Goal: Task Accomplishment & Management: Use online tool/utility

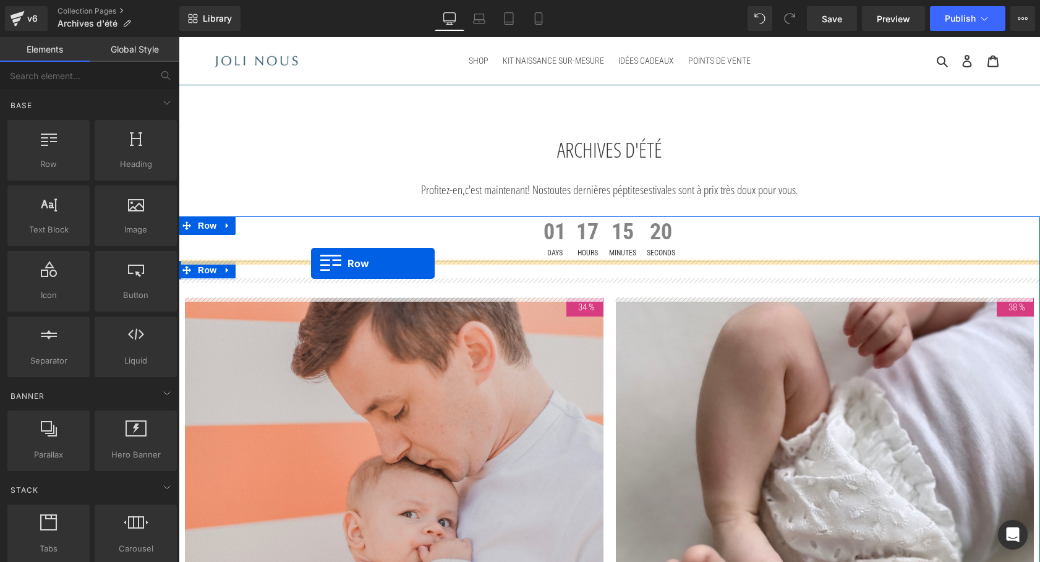
drag, startPoint x: 185, startPoint y: 165, endPoint x: 311, endPoint y: 263, distance: 159.8
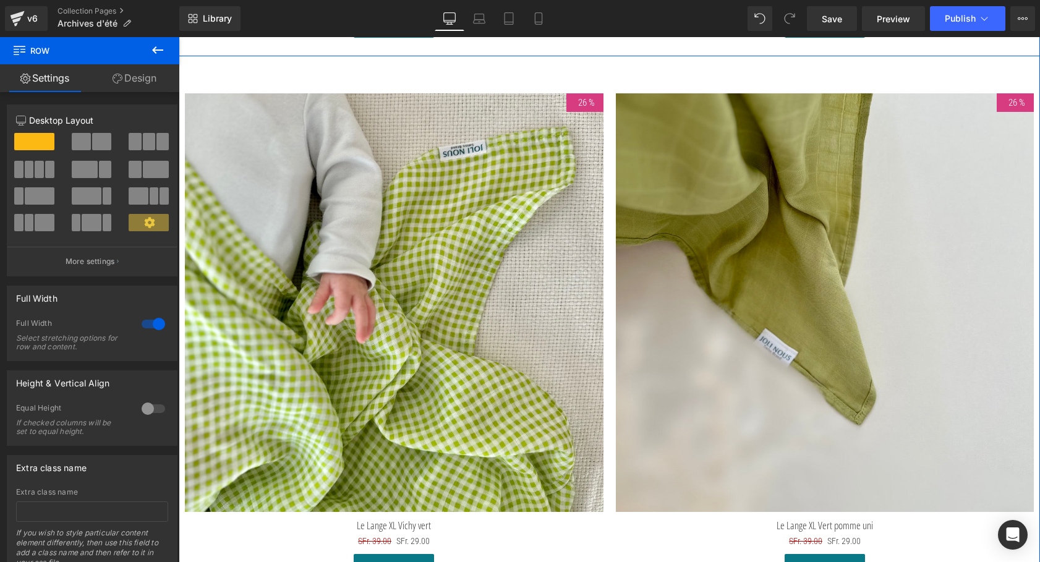
scroll to position [1539, 0]
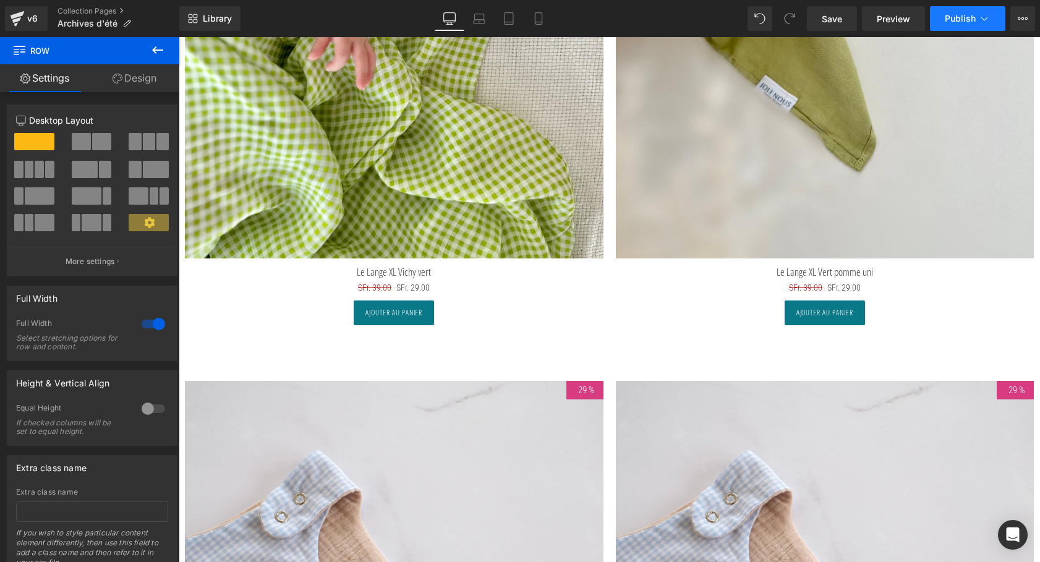
click at [965, 15] on span "Publish" at bounding box center [959, 19] width 31 height 10
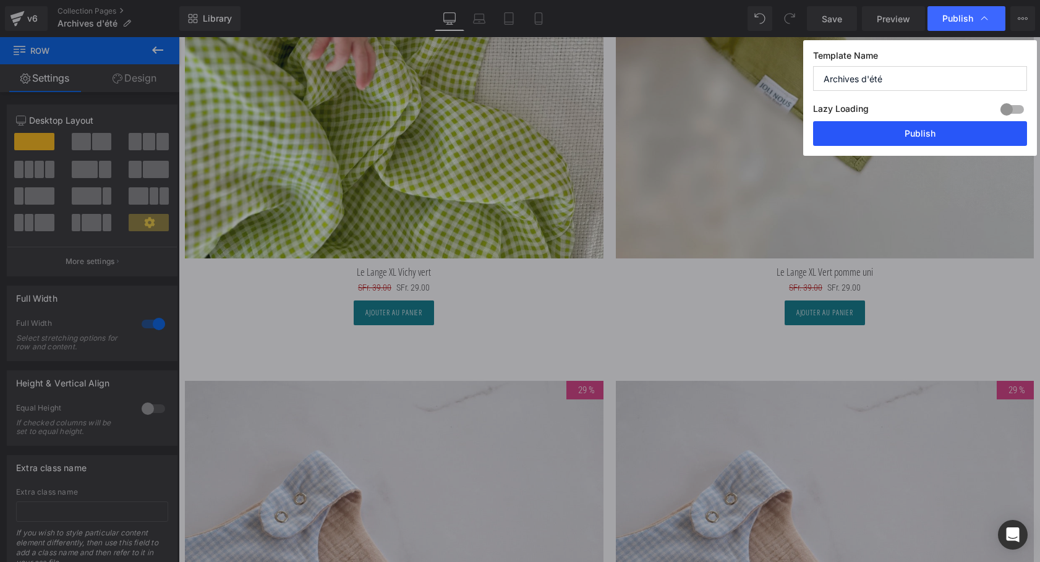
click at [917, 133] on button "Publish" at bounding box center [920, 133] width 214 height 25
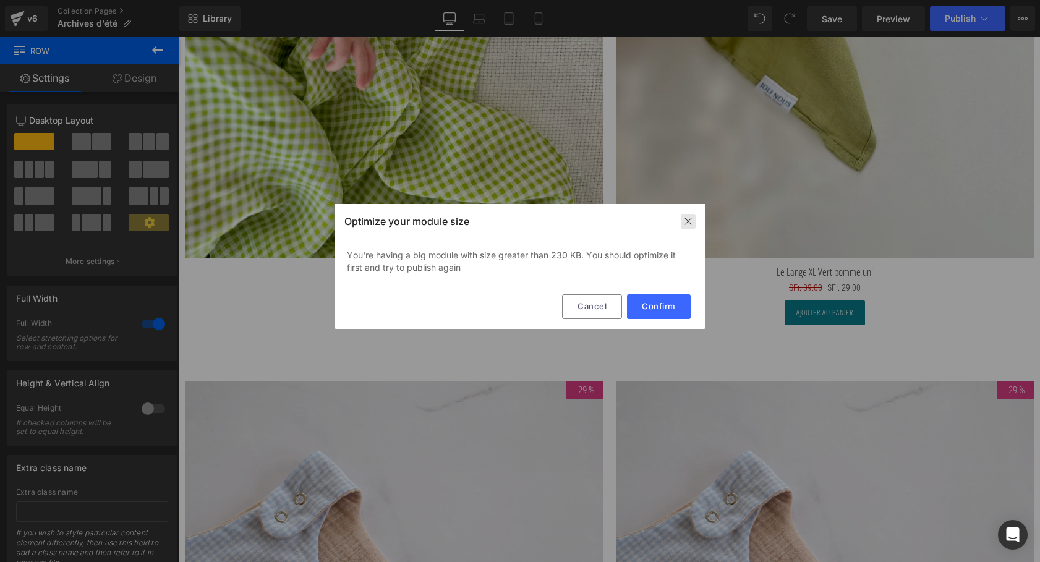
click at [682, 217] on div at bounding box center [687, 221] width 15 height 15
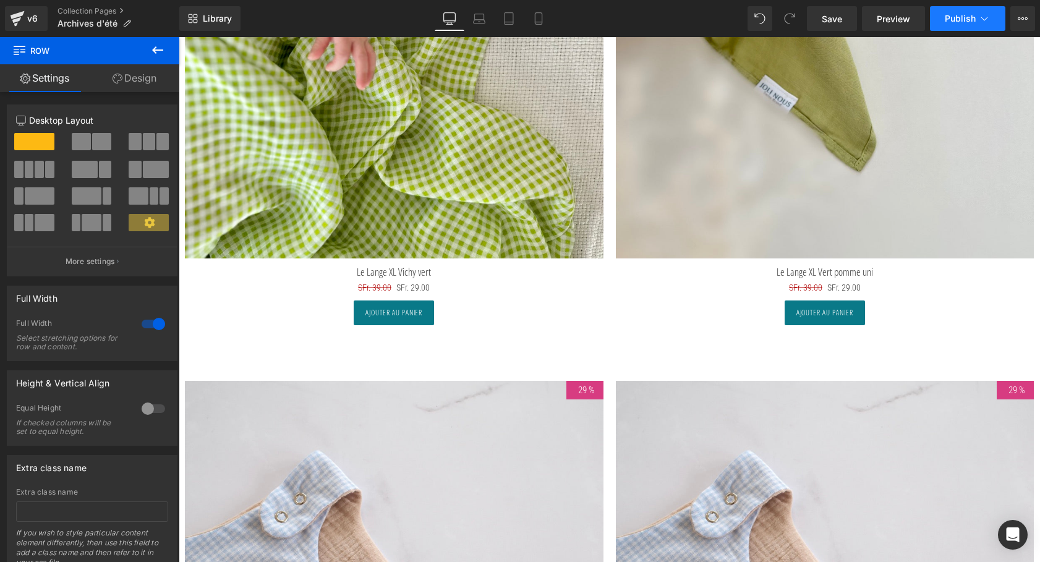
click at [951, 7] on button "Publish" at bounding box center [967, 18] width 75 height 25
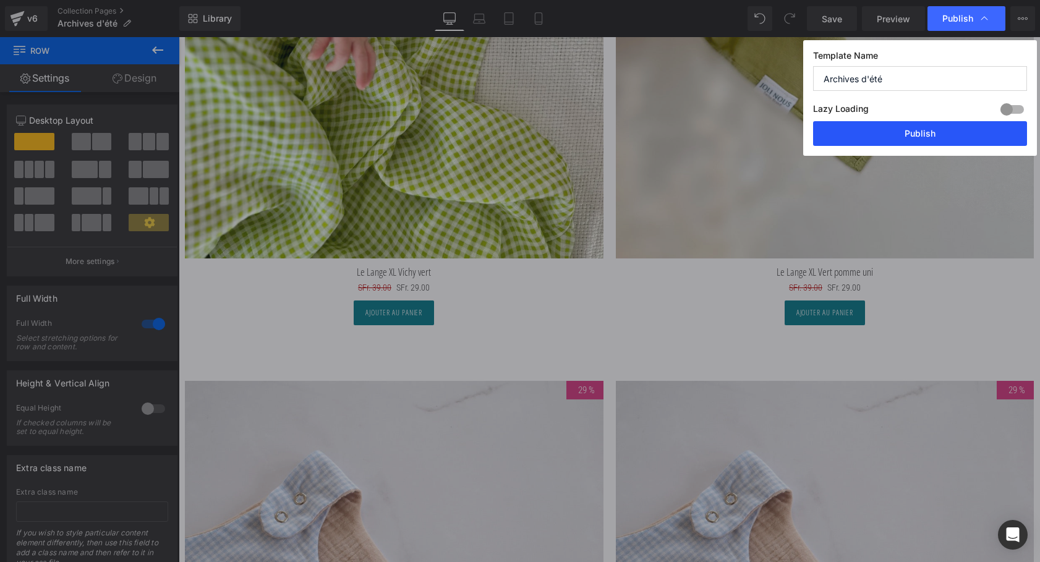
click at [892, 124] on button "Publish" at bounding box center [920, 133] width 214 height 25
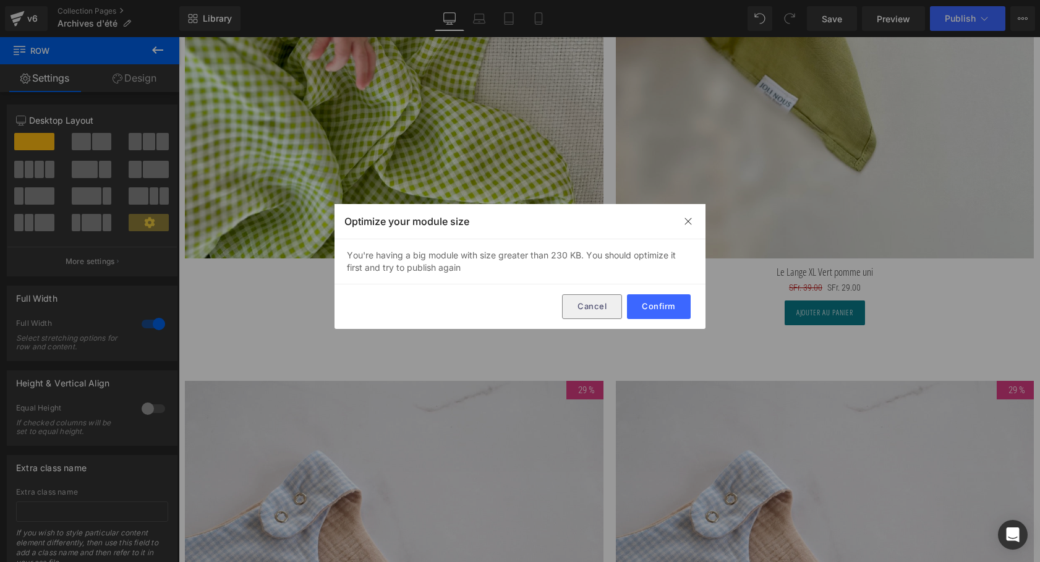
click at [611, 305] on button "Cancel" at bounding box center [592, 306] width 60 height 25
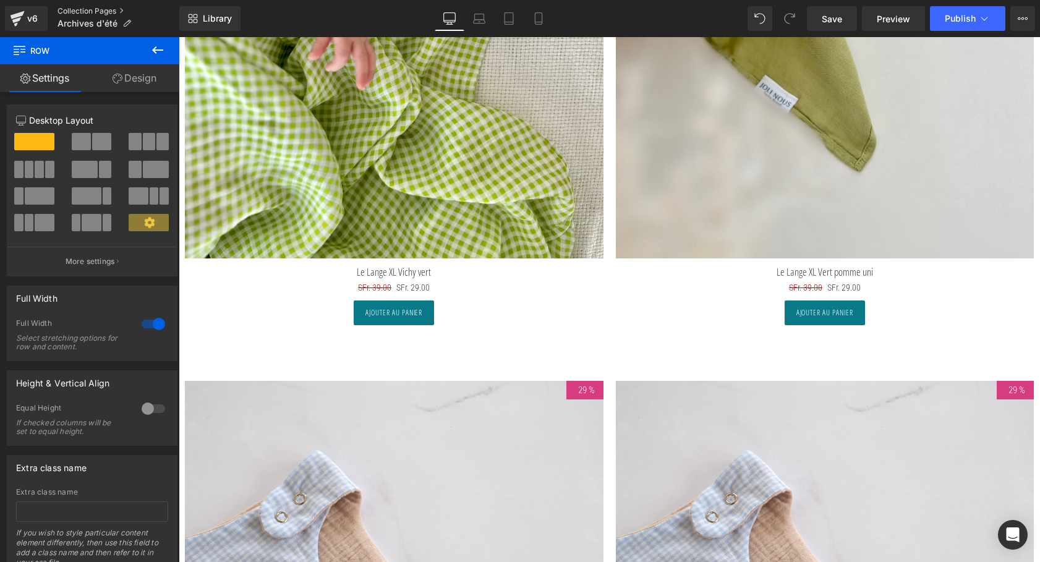
click at [70, 12] on link "Collection Pages" at bounding box center [118, 11] width 122 height 10
